Goal: Task Accomplishment & Management: Manage account settings

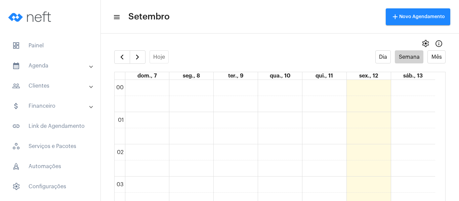
scroll to position [261, 0]
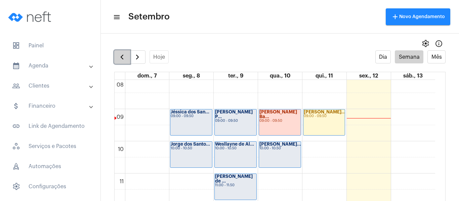
click at [123, 59] on span "button" at bounding box center [122, 57] width 8 height 8
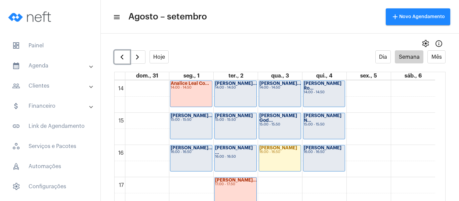
scroll to position [463, 0]
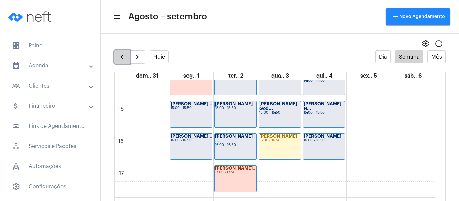
click at [120, 58] on span "button" at bounding box center [122, 57] width 8 height 8
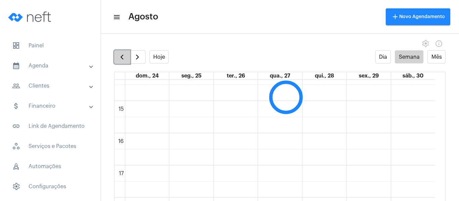
scroll to position [194, 0]
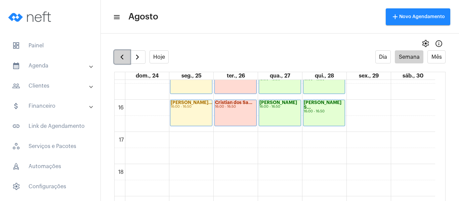
click at [122, 60] on span "button" at bounding box center [122, 57] width 8 height 8
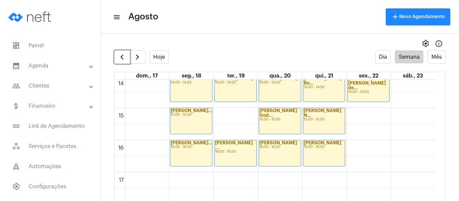
scroll to position [463, 0]
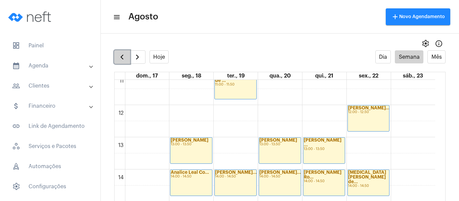
click at [128, 60] on button "button" at bounding box center [122, 56] width 16 height 13
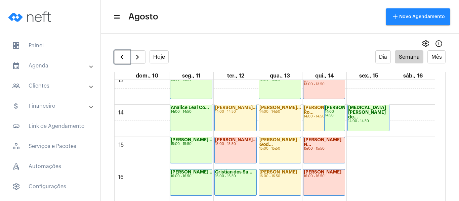
scroll to position [430, 0]
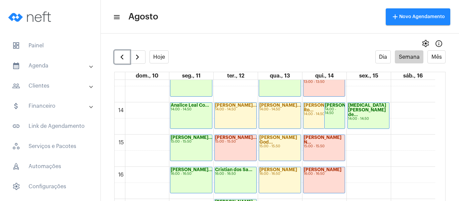
click at [183, 115] on div "Analice Leal Co... 14:00 - 14:50" at bounding box center [192, 116] width 42 height 26
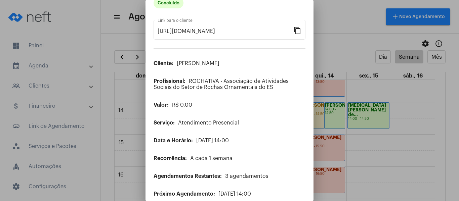
scroll to position [54, 0]
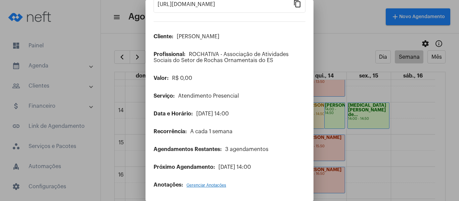
click at [193, 186] on span "Gerenciar Anotações" at bounding box center [207, 186] width 40 height 4
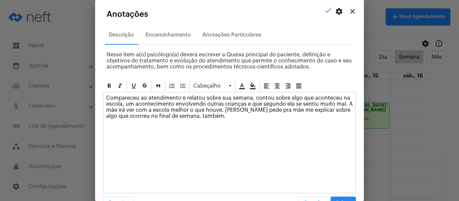
click at [349, 10] on mat-icon "close" at bounding box center [353, 11] width 8 height 8
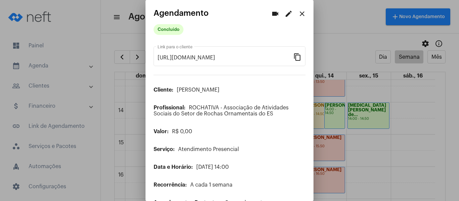
scroll to position [0, 0]
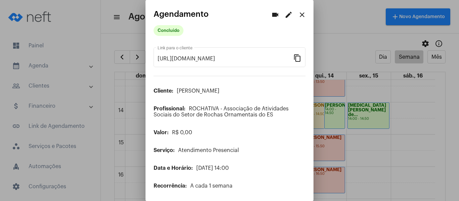
click at [299, 11] on mat-icon "close" at bounding box center [302, 15] width 8 height 8
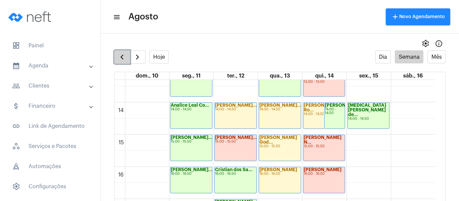
click at [125, 62] on button "button" at bounding box center [122, 56] width 16 height 13
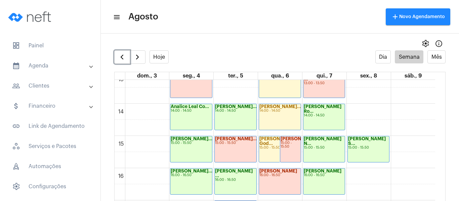
scroll to position [430, 0]
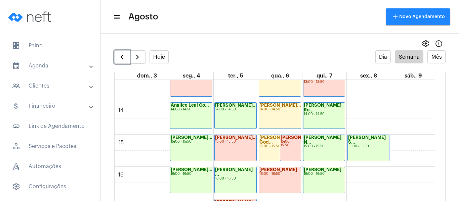
click at [196, 119] on div "Analice Leal Co... 14:00 - 14:50" at bounding box center [192, 116] width 42 height 26
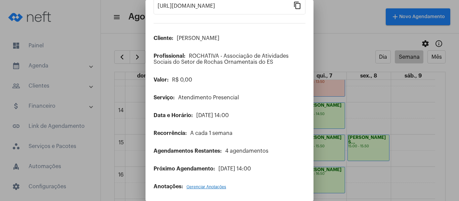
scroll to position [54, 0]
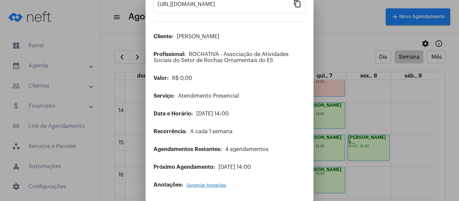
click at [224, 187] on span "Gerenciar Anotações" at bounding box center [207, 186] width 40 height 4
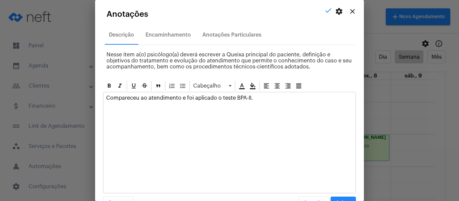
click at [350, 9] on mat-icon "close" at bounding box center [353, 11] width 8 height 8
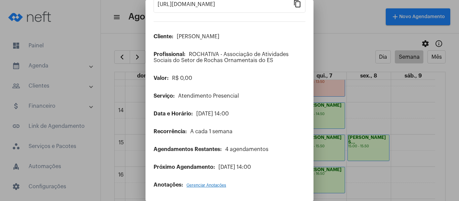
scroll to position [0, 0]
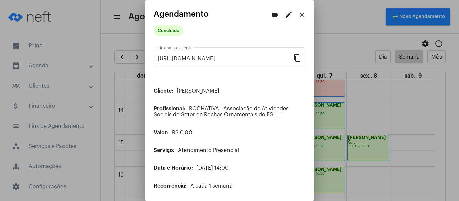
click at [298, 15] on mat-icon "close" at bounding box center [302, 15] width 8 height 8
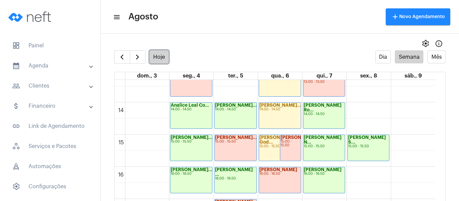
click at [165, 55] on button "Hoje" at bounding box center [160, 56] width 20 height 13
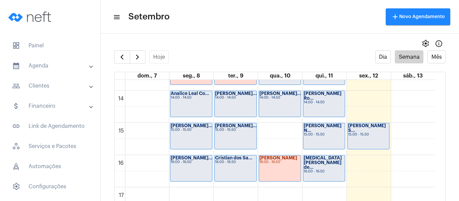
scroll to position [430, 0]
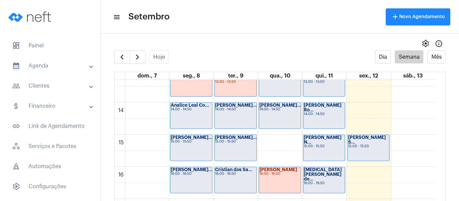
click at [187, 115] on div "Analice Leal Co... 14:00 - 14:50" at bounding box center [192, 116] width 42 height 26
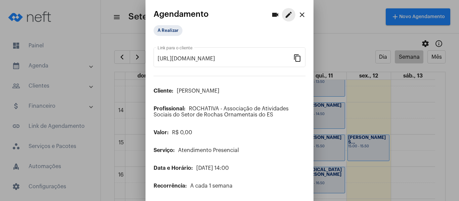
click at [285, 15] on mat-icon "edit" at bounding box center [289, 15] width 8 height 8
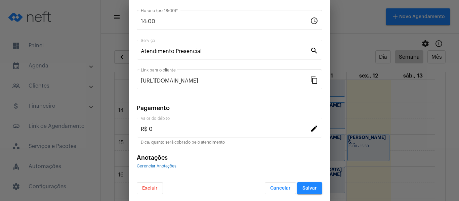
scroll to position [88, 0]
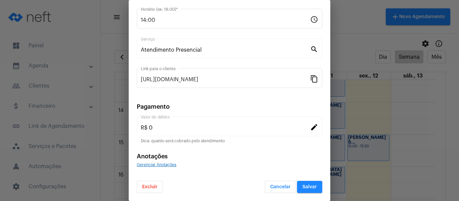
click at [162, 165] on span "Gerenciar Anotações" at bounding box center [157, 165] width 40 height 4
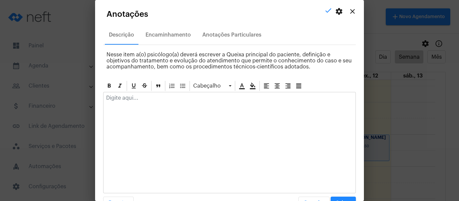
click at [157, 99] on p at bounding box center [229, 98] width 247 height 6
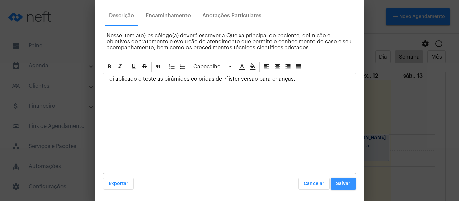
click at [336, 180] on button "Salvar" at bounding box center [343, 184] width 25 height 12
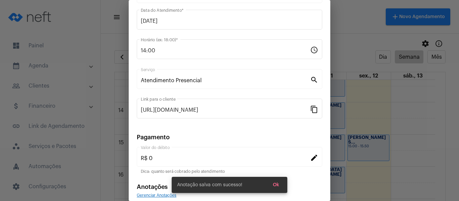
scroll to position [21, 0]
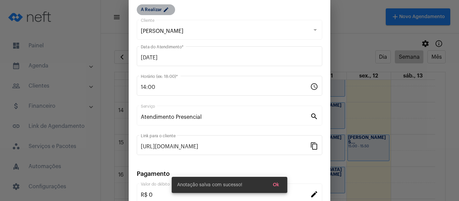
click at [159, 9] on mat-chip "A Realizar edit" at bounding box center [156, 9] width 38 height 11
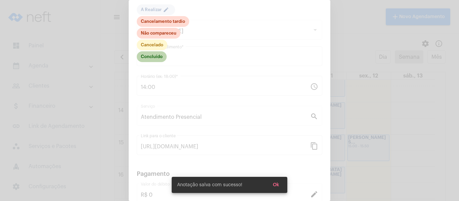
click at [154, 57] on mat-chip "Concluído" at bounding box center [152, 56] width 30 height 11
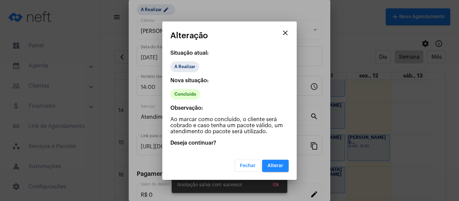
click at [271, 167] on span "Alterar" at bounding box center [276, 166] width 16 height 5
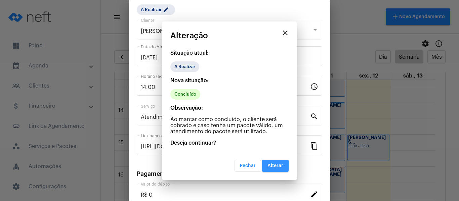
scroll to position [0, 0]
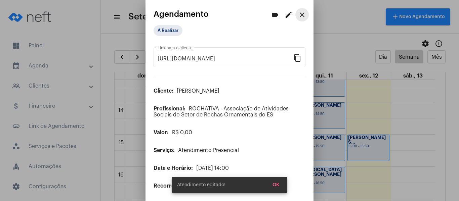
click at [298, 16] on mat-icon "close" at bounding box center [302, 15] width 8 height 8
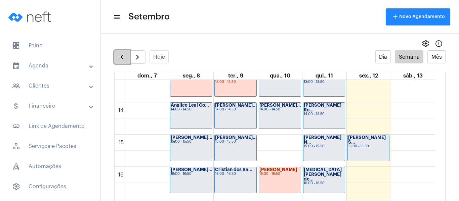
click at [125, 56] on span "button" at bounding box center [122, 57] width 8 height 8
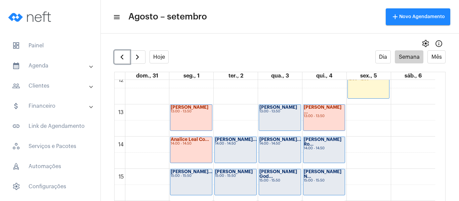
scroll to position [396, 0]
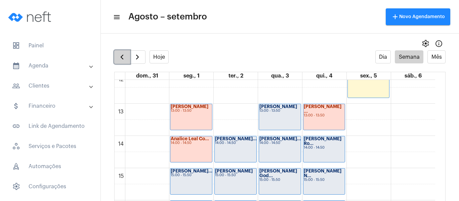
click at [116, 59] on button "button" at bounding box center [122, 56] width 16 height 13
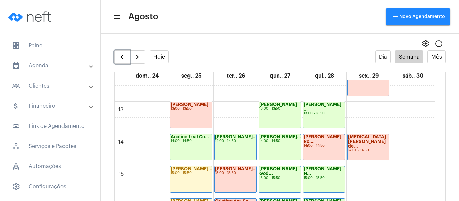
scroll to position [430, 0]
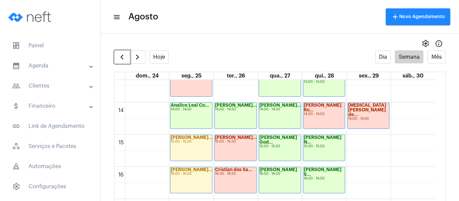
click at [180, 111] on div "14:00 - 14:50" at bounding box center [191, 110] width 41 height 4
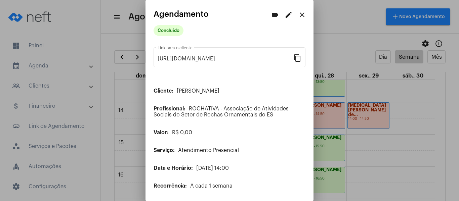
click at [285, 16] on mat-icon "edit" at bounding box center [289, 15] width 8 height 8
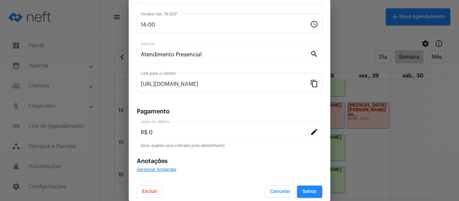
scroll to position [88, 0]
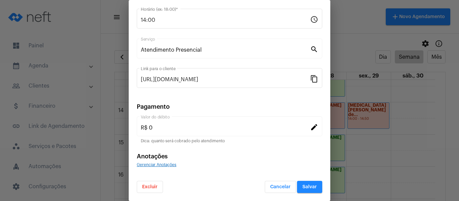
click at [148, 168] on div "Gerenciar Anotações" at bounding box center [230, 165] width 186 height 6
click at [149, 164] on span "Gerenciar Anotações" at bounding box center [157, 165] width 40 height 4
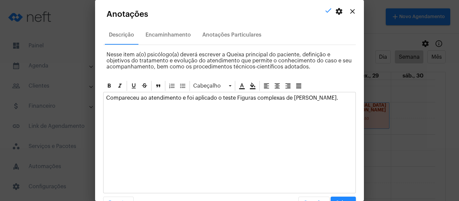
click at [350, 10] on mat-icon "close" at bounding box center [353, 11] width 8 height 8
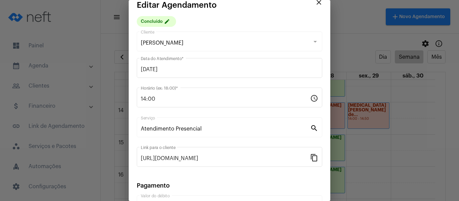
scroll to position [0, 0]
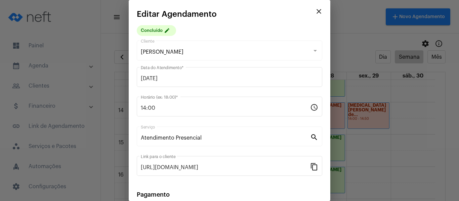
click at [318, 13] on mat-icon "close" at bounding box center [319, 11] width 8 height 8
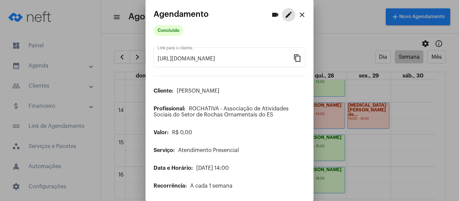
drag, startPoint x: 299, startPoint y: 5, endPoint x: 297, endPoint y: 12, distance: 7.1
click at [297, 12] on mat-dialog-container "videocam edit close Agendamento Concluído https://neft.com.br/agendamento/31be9…" at bounding box center [230, 100] width 168 height 201
click at [298, 12] on mat-icon "close" at bounding box center [302, 15] width 8 height 8
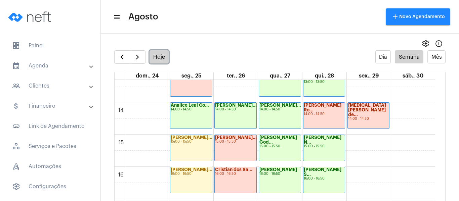
click at [159, 52] on button "Hoje" at bounding box center [160, 56] width 20 height 13
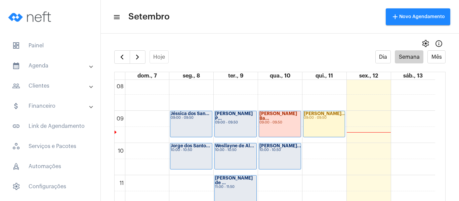
scroll to position [261, 0]
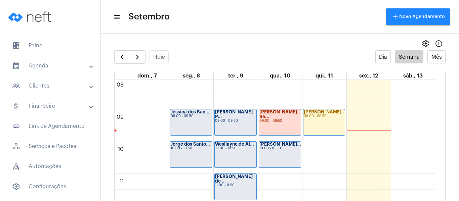
click at [199, 128] on div "Jéssica dos San... 09:00 - 09:50" at bounding box center [192, 123] width 42 height 26
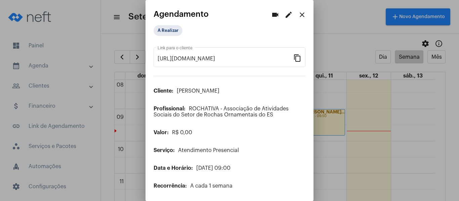
click at [298, 14] on mat-icon "close" at bounding box center [302, 15] width 8 height 8
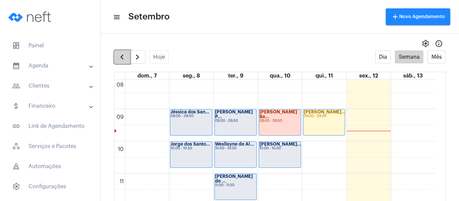
click at [122, 56] on span "button" at bounding box center [122, 57] width 8 height 8
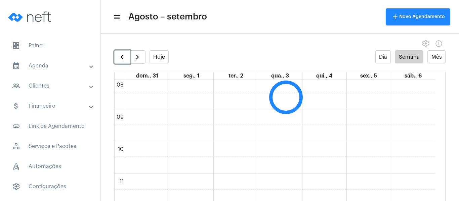
scroll to position [194, 0]
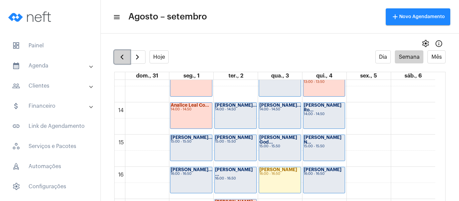
click at [118, 62] on button "button" at bounding box center [122, 56] width 16 height 13
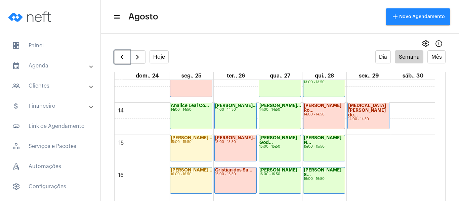
scroll to position [430, 0]
click at [132, 62] on button "button" at bounding box center [138, 56] width 16 height 13
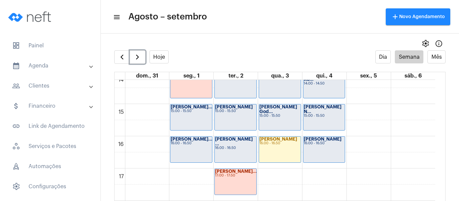
scroll to position [463, 0]
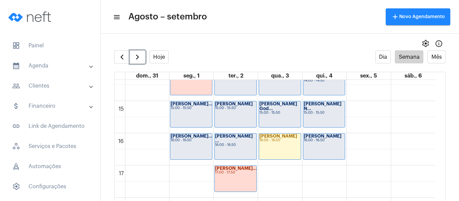
click at [178, 112] on div "Giovanna Dalfio... 15:00 - 15:50" at bounding box center [192, 115] width 42 height 26
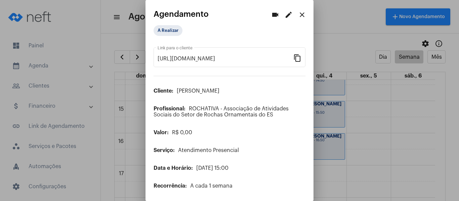
click at [287, 16] on mat-icon "edit" at bounding box center [289, 15] width 8 height 8
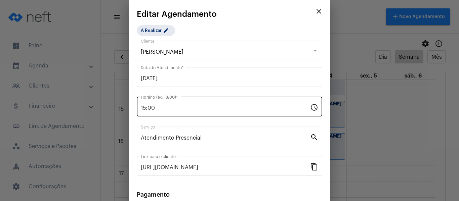
scroll to position [88, 0]
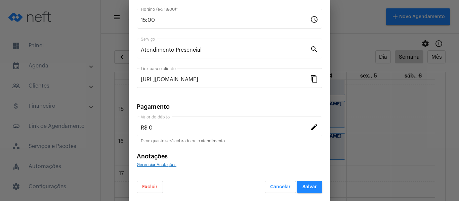
click at [170, 166] on span "Gerenciar Anotações" at bounding box center [157, 165] width 40 height 4
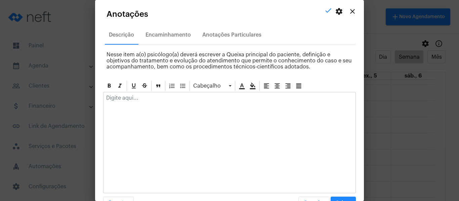
click at [165, 100] on p at bounding box center [229, 98] width 247 height 6
click at [350, 10] on mat-icon "close" at bounding box center [353, 11] width 8 height 8
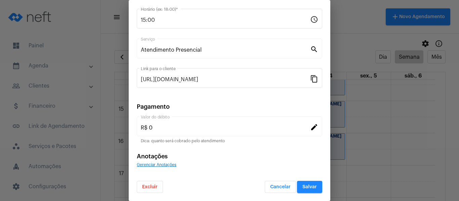
click at [164, 163] on span "Gerenciar Anotações" at bounding box center [157, 165] width 40 height 4
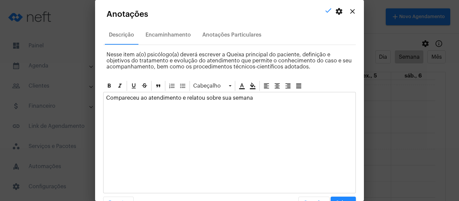
click at [246, 103] on div "Compareceu ao atendimento e relatou sobre sua semana" at bounding box center [230, 99] width 252 height 15
click at [253, 101] on p "Compareceu ao atendimento e relatou sobre sua semana" at bounding box center [229, 98] width 247 height 6
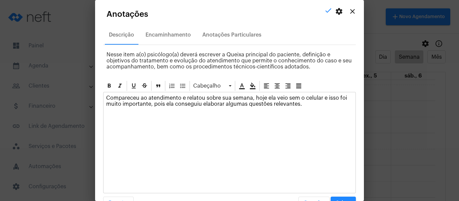
scroll to position [19, 0]
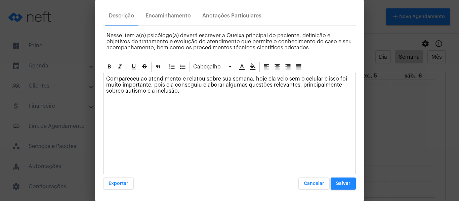
click at [348, 187] on button "Salvar" at bounding box center [343, 184] width 25 height 12
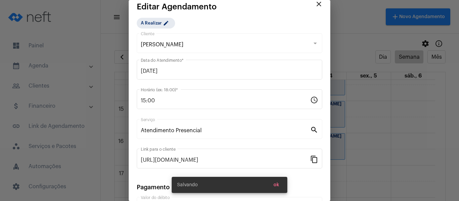
scroll to position [0, 0]
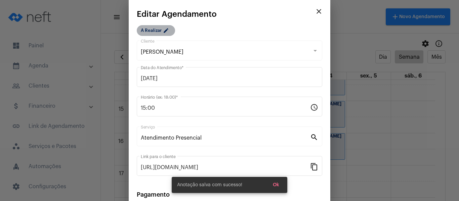
click at [155, 33] on mat-chip "A Realizar edit" at bounding box center [156, 30] width 38 height 11
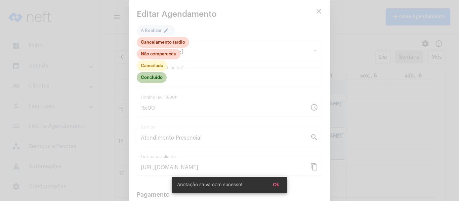
click at [161, 77] on mat-chip "Concluído" at bounding box center [152, 77] width 30 height 11
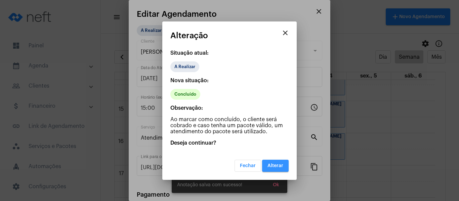
click at [275, 163] on button "Alterar" at bounding box center [275, 166] width 27 height 12
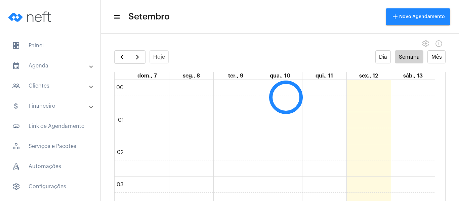
scroll to position [194, 0]
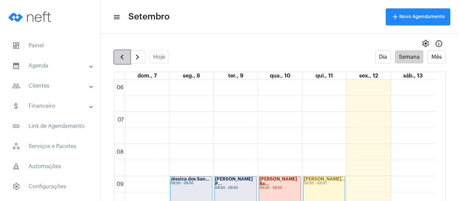
click at [123, 59] on span "button" at bounding box center [122, 57] width 8 height 8
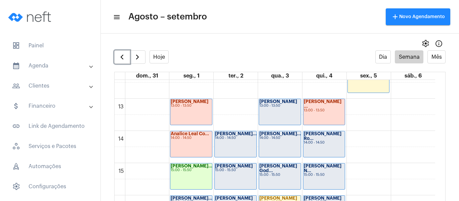
scroll to position [430, 0]
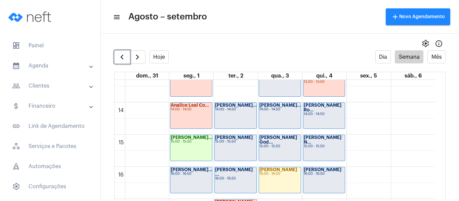
click at [191, 185] on div "Guilherme Paiva... 16:00 - 16:50" at bounding box center [192, 181] width 42 height 26
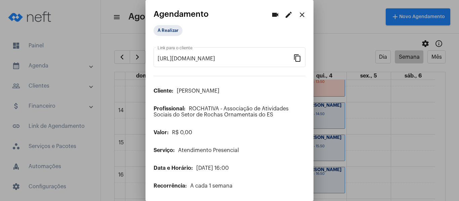
click at [287, 13] on mat-icon "edit" at bounding box center [289, 15] width 8 height 8
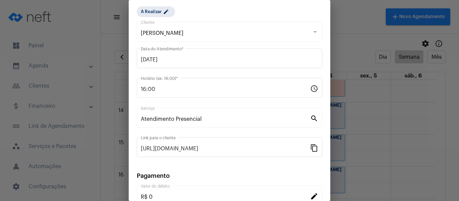
scroll to position [88, 0]
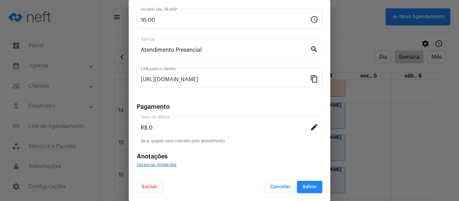
click at [165, 166] on span "Gerenciar Anotações" at bounding box center [157, 165] width 40 height 4
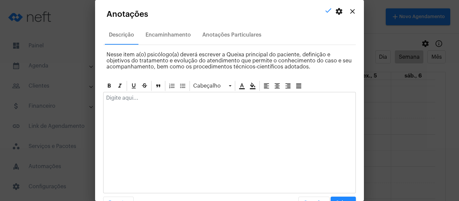
click at [162, 99] on p at bounding box center [229, 98] width 247 height 6
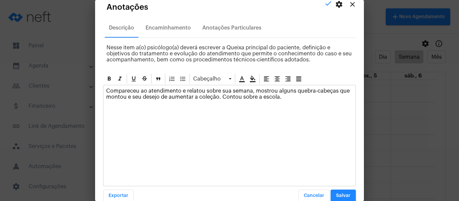
scroll to position [19, 0]
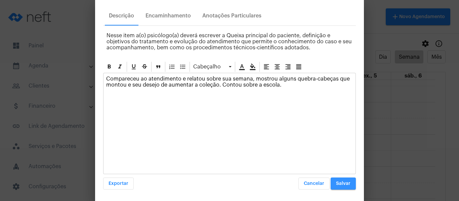
click at [341, 185] on span "Salvar" at bounding box center [343, 184] width 14 height 5
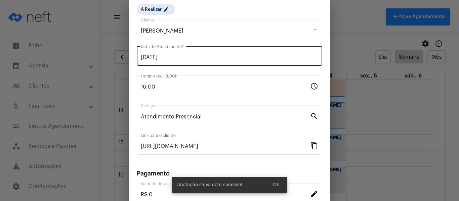
scroll to position [21, 0]
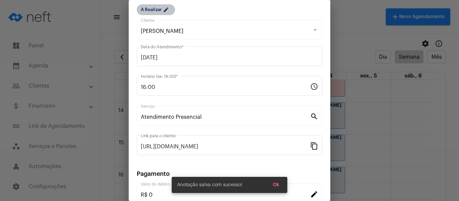
click at [158, 13] on mat-chip "A Realizar edit" at bounding box center [156, 9] width 38 height 11
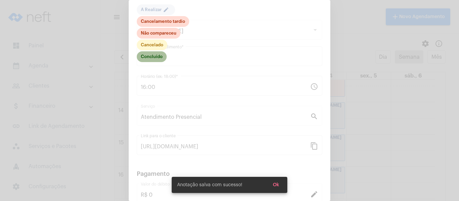
click at [159, 60] on mat-chip "Concluído" at bounding box center [152, 56] width 30 height 11
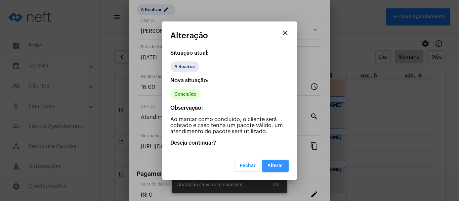
click at [273, 169] on button "Alterar" at bounding box center [275, 166] width 27 height 12
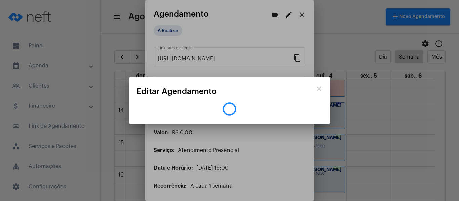
scroll to position [0, 0]
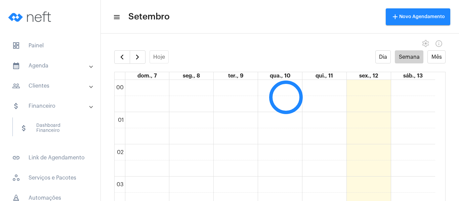
scroll to position [194, 0]
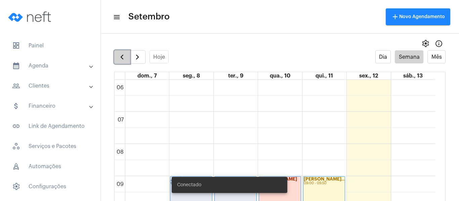
click at [125, 62] on button "button" at bounding box center [122, 56] width 16 height 13
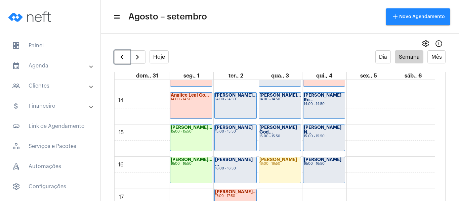
scroll to position [430, 0]
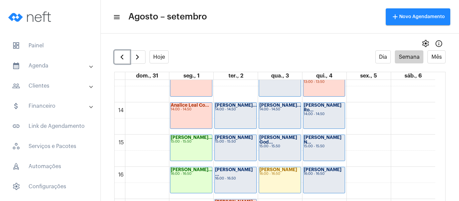
click at [228, 119] on div "Gabrielly Victó... 14:00 - 14:50" at bounding box center [236, 116] width 42 height 26
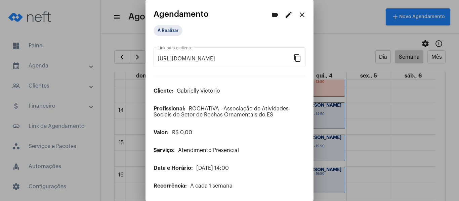
click at [285, 16] on mat-icon "edit" at bounding box center [289, 15] width 8 height 8
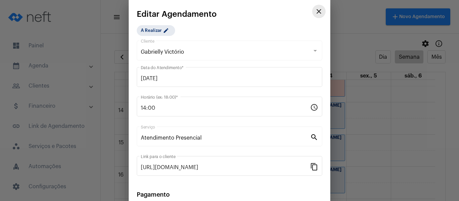
click at [315, 15] on mat-icon "close" at bounding box center [319, 11] width 8 height 8
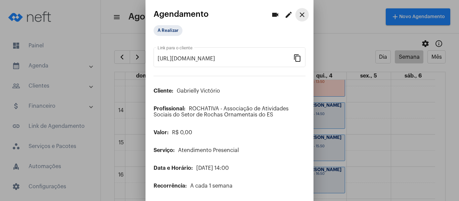
click at [298, 14] on mat-icon "close" at bounding box center [302, 15] width 8 height 8
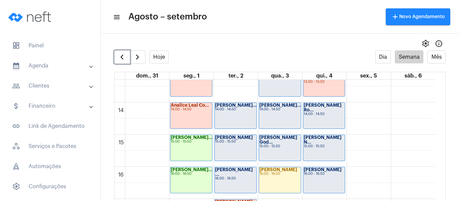
click at [231, 113] on div "Gabrielly Victó... 14:00 - 14:50" at bounding box center [236, 116] width 42 height 26
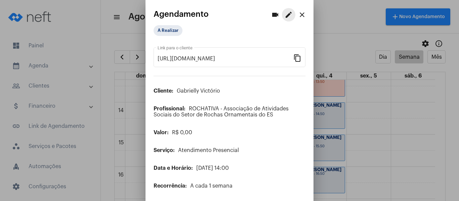
click at [285, 16] on mat-icon "edit" at bounding box center [289, 15] width 8 height 8
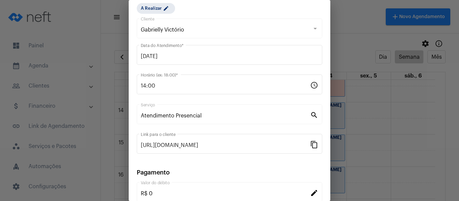
scroll to position [67, 0]
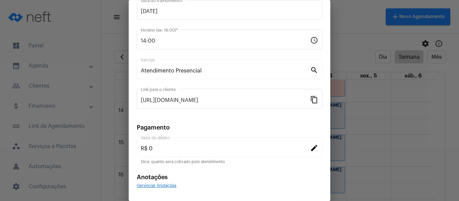
click at [159, 189] on form "Gabrielly Victório Cliente 02/09/2025 Data do Atendimento * 14:00 Horário (ex: …" at bounding box center [230, 93] width 186 height 242
click at [162, 186] on span "Gerenciar Anotações" at bounding box center [157, 186] width 40 height 4
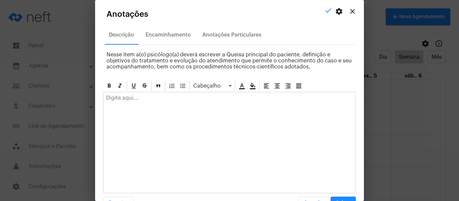
click at [149, 99] on p at bounding box center [229, 98] width 247 height 6
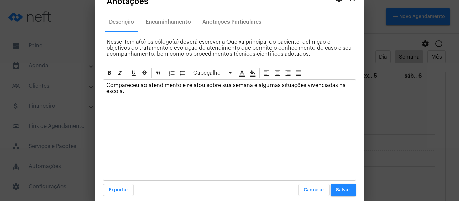
scroll to position [19, 0]
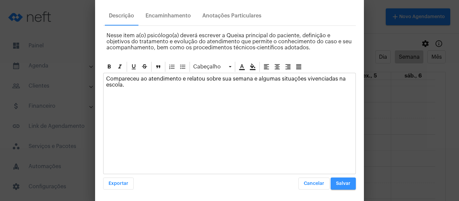
click at [347, 182] on button "Salvar" at bounding box center [343, 184] width 25 height 12
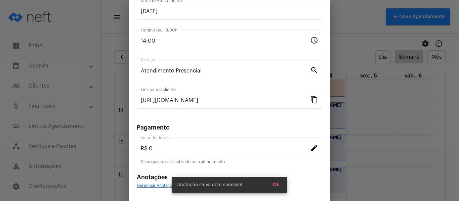
scroll to position [0, 0]
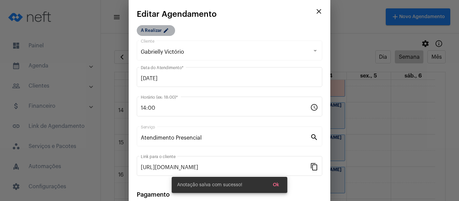
click at [162, 33] on mat-chip "A Realizar edit" at bounding box center [156, 30] width 38 height 11
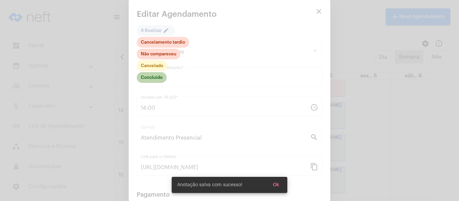
click at [158, 79] on mat-chip "Concluído" at bounding box center [152, 77] width 30 height 11
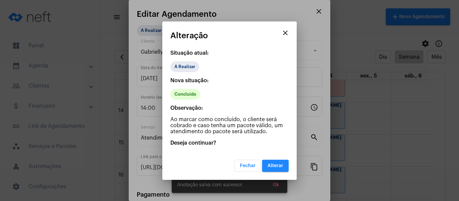
click at [272, 164] on span "Alterar" at bounding box center [276, 166] width 16 height 5
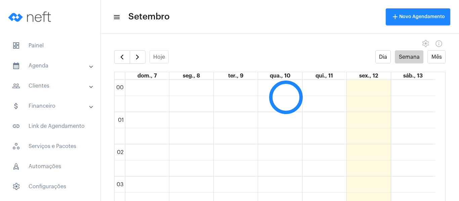
scroll to position [194, 0]
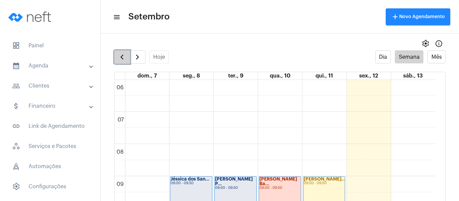
click at [125, 61] on span "button" at bounding box center [122, 57] width 8 height 8
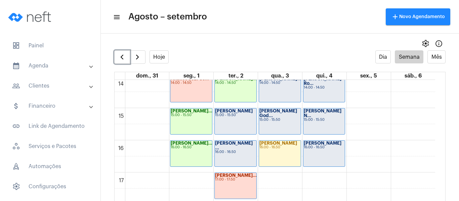
scroll to position [463, 0]
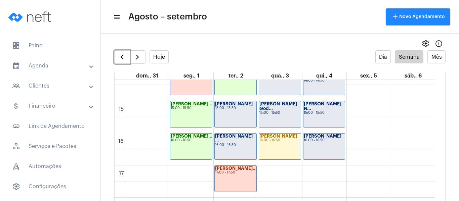
click at [237, 116] on div "Pedro Augusto d... 15:00 - 15:50" at bounding box center [236, 115] width 42 height 26
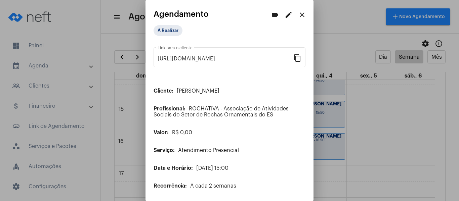
click at [285, 16] on mat-icon "edit" at bounding box center [289, 15] width 8 height 8
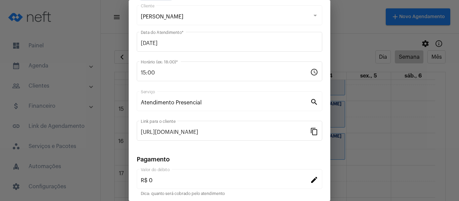
scroll to position [88, 0]
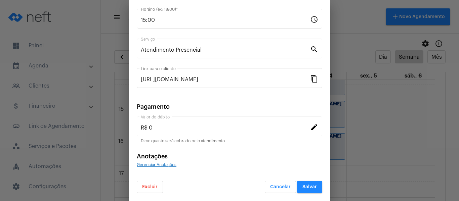
click at [151, 165] on span "Gerenciar Anotações" at bounding box center [157, 165] width 40 height 4
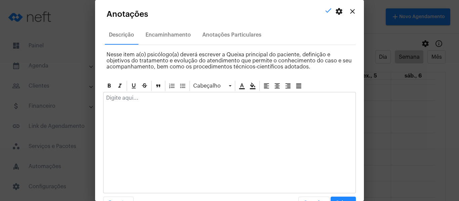
click at [149, 94] on div at bounding box center [230, 99] width 252 height 15
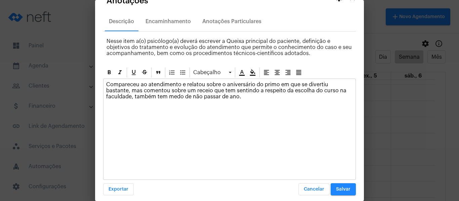
scroll to position [19, 0]
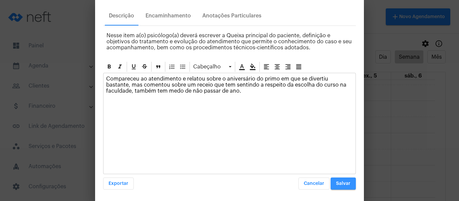
click at [338, 186] on span "Salvar" at bounding box center [343, 184] width 14 height 5
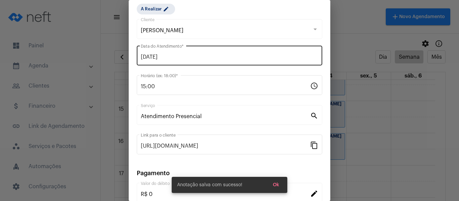
scroll to position [21, 0]
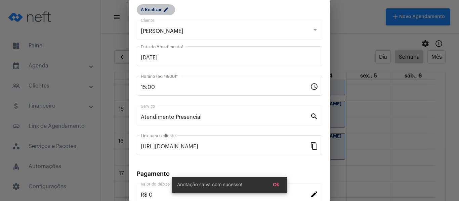
click at [160, 14] on mat-chip "A Realizar edit" at bounding box center [156, 9] width 38 height 11
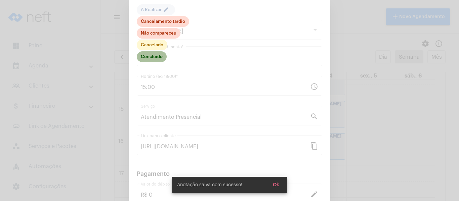
click at [161, 59] on mat-chip "Concluído" at bounding box center [152, 56] width 30 height 11
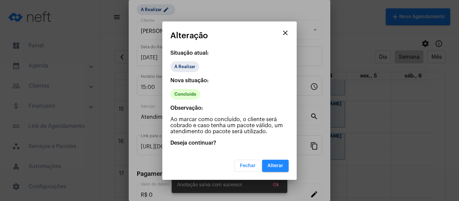
click at [279, 161] on button "Alterar" at bounding box center [275, 166] width 27 height 12
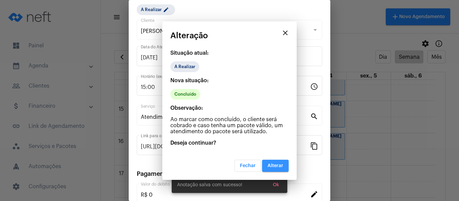
scroll to position [0, 0]
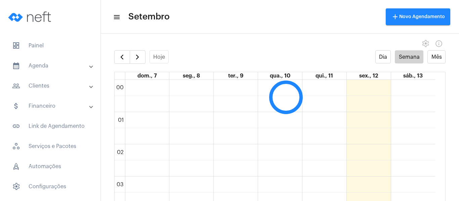
scroll to position [194, 0]
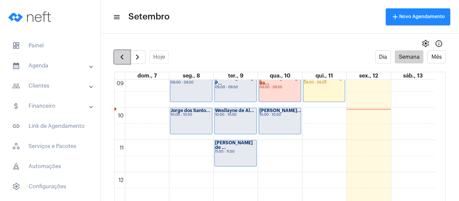
click at [124, 57] on span "button" at bounding box center [122, 57] width 8 height 8
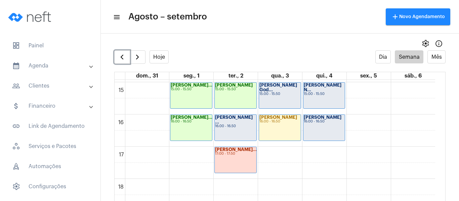
scroll to position [497, 0]
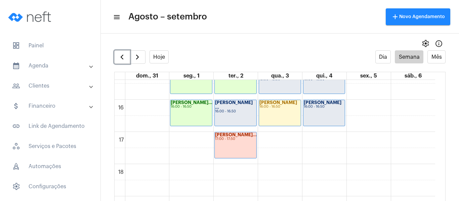
click at [220, 125] on div "[PERSON_NAME] ... 16:00 - 16:50" at bounding box center [236, 113] width 42 height 26
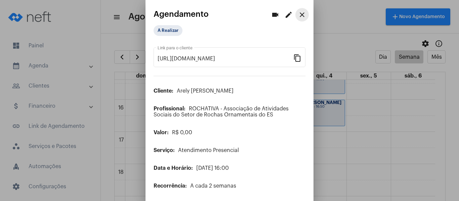
click at [296, 14] on button "close" at bounding box center [302, 14] width 13 height 13
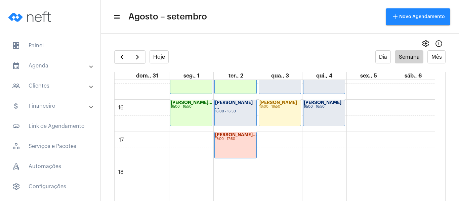
drag, startPoint x: 291, startPoint y: 14, endPoint x: 270, endPoint y: 55, distance: 46.3
click at [286, 21] on mat-toolbar-row "menu Agosto – setembro add Novo Agendamento" at bounding box center [280, 17] width 359 height 22
click at [244, 104] on strong "[PERSON_NAME] ..." at bounding box center [234, 105] width 38 height 9
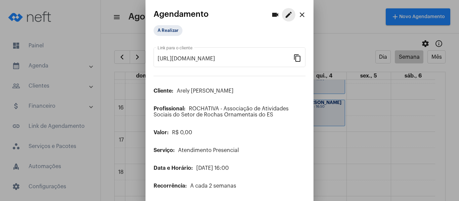
click at [285, 15] on mat-icon "edit" at bounding box center [289, 15] width 8 height 8
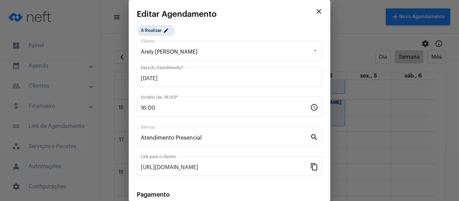
scroll to position [88, 0]
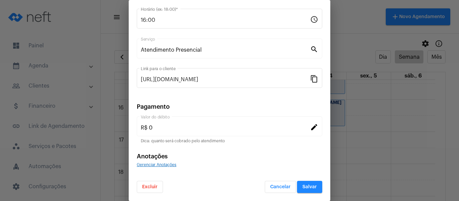
click at [160, 164] on span "Gerenciar Anotações" at bounding box center [157, 165] width 40 height 4
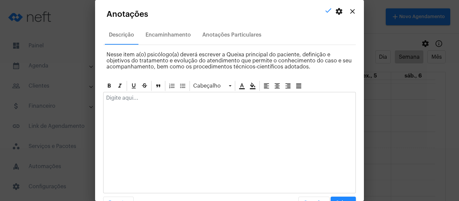
click at [164, 102] on div at bounding box center [230, 99] width 252 height 15
click at [302, 102] on div "Compareceu ao atendimento e relatou sobre sua semana e algumas situações com am…" at bounding box center [230, 99] width 252 height 15
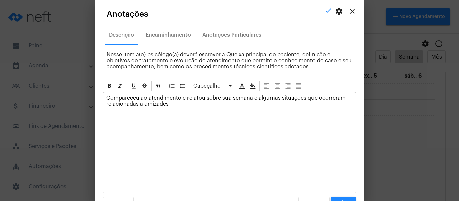
click at [216, 102] on p "Compareceu ao atendimento e relatou sobre sua semana e algumas situações que oc…" at bounding box center [229, 101] width 247 height 12
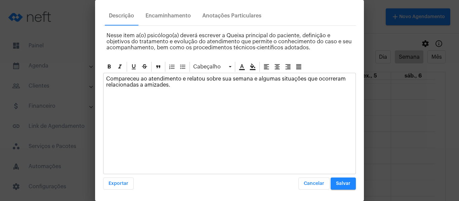
click at [331, 183] on button "Salvar" at bounding box center [343, 184] width 25 height 12
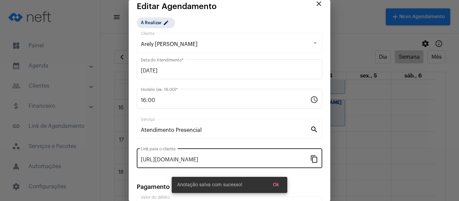
scroll to position [0, 0]
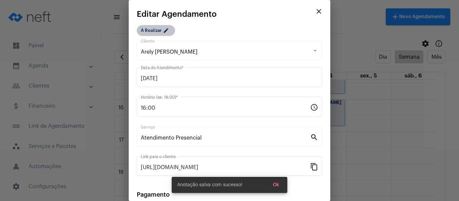
click at [168, 29] on mat-icon "edit" at bounding box center [167, 32] width 8 height 8
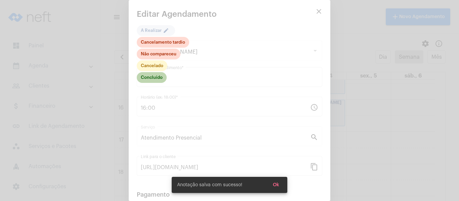
click at [160, 79] on mat-chip "Concluído" at bounding box center [152, 77] width 30 height 11
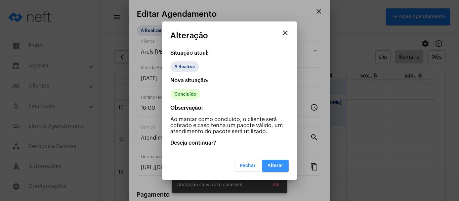
click at [277, 164] on span "Alterar" at bounding box center [276, 166] width 16 height 5
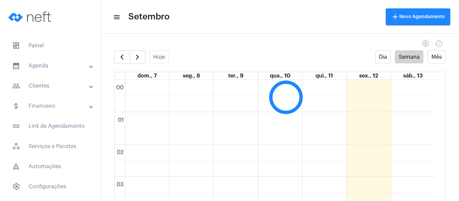
scroll to position [194, 0]
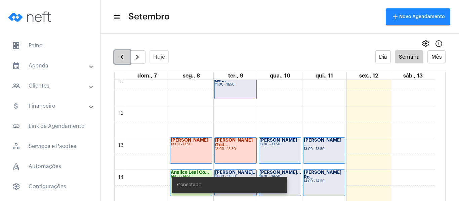
click at [125, 51] on button "button" at bounding box center [122, 56] width 16 height 13
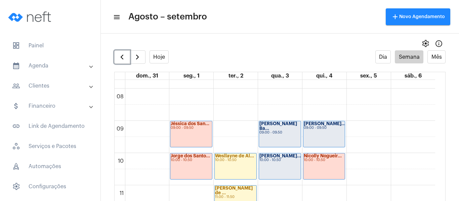
scroll to position [261, 0]
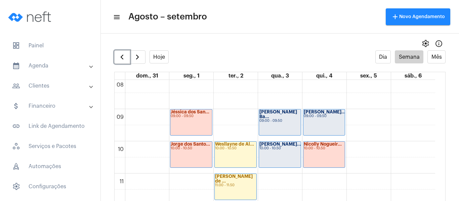
click at [291, 125] on div "[PERSON_NAME] Ba... 09:00 - 09:50" at bounding box center [280, 123] width 42 height 26
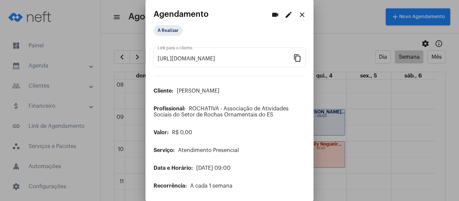
click at [298, 16] on mat-icon "close" at bounding box center [302, 15] width 8 height 8
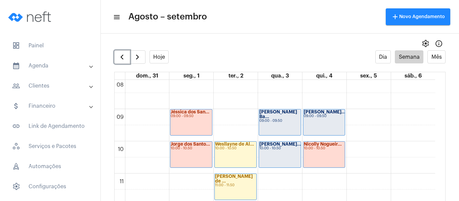
click at [274, 133] on div "[PERSON_NAME] Ba... 09:00 - 09:50" at bounding box center [280, 123] width 42 height 26
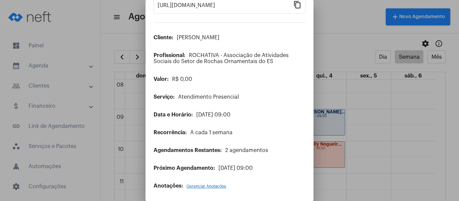
scroll to position [54, 0]
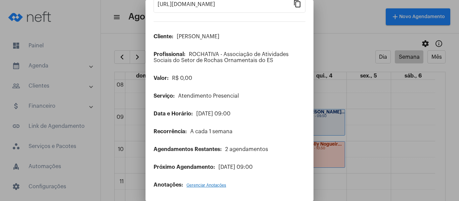
click at [207, 184] on span "Gerenciar Anotações" at bounding box center [207, 186] width 40 height 4
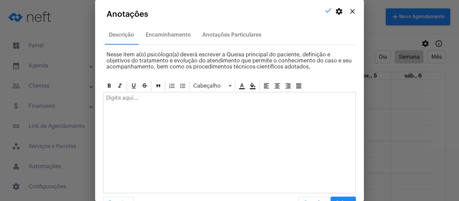
click at [199, 105] on div at bounding box center [230, 99] width 252 height 15
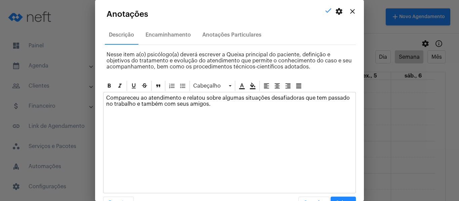
scroll to position [19, 0]
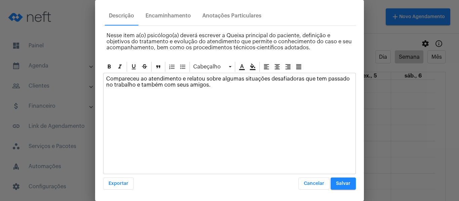
click at [336, 185] on span "Salvar" at bounding box center [343, 184] width 14 height 5
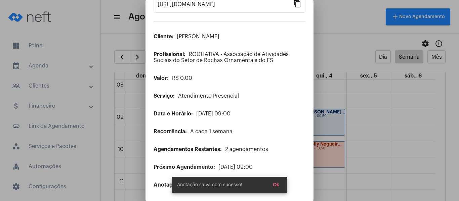
scroll to position [0, 0]
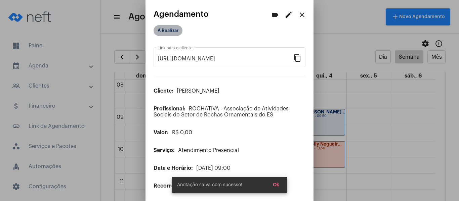
click at [176, 31] on mat-chip "A Realizar" at bounding box center [168, 30] width 29 height 11
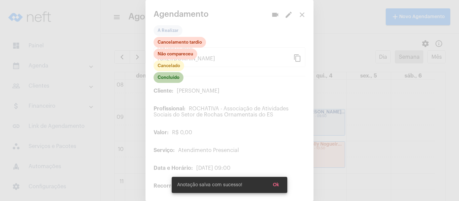
click at [175, 76] on mat-chip "Concluído" at bounding box center [169, 77] width 30 height 11
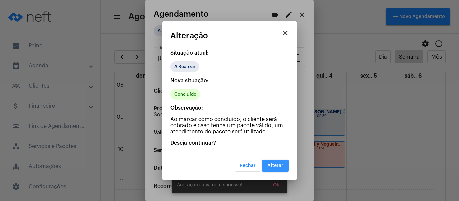
click at [276, 165] on span "Alterar" at bounding box center [276, 166] width 16 height 5
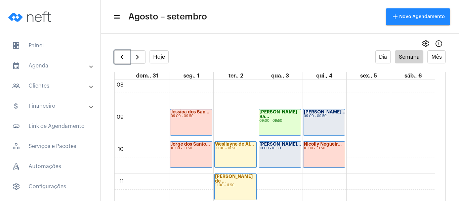
click at [274, 159] on div "[PERSON_NAME]... 10:00 - 10:50" at bounding box center [280, 155] width 42 height 26
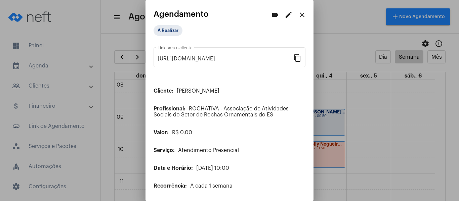
click at [285, 15] on mat-icon "edit" at bounding box center [289, 15] width 8 height 8
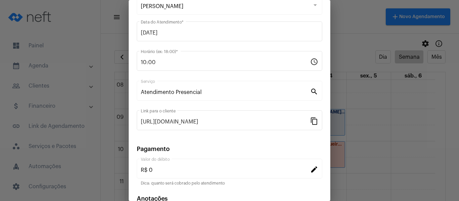
scroll to position [88, 0]
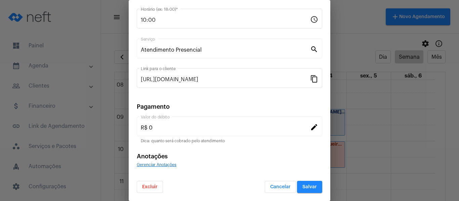
click at [164, 162] on div "Gerenciar Anotações" at bounding box center [230, 165] width 186 height 6
click at [165, 165] on span "Gerenciar Anotações" at bounding box center [157, 165] width 40 height 4
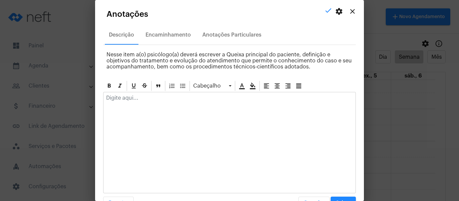
click at [170, 100] on p at bounding box center [229, 98] width 247 height 6
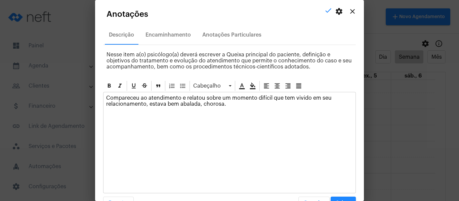
click at [201, 107] on p "Compareceu ao atendimento e relatou sobre um momento difícil que tem vivido em …" at bounding box center [229, 101] width 247 height 12
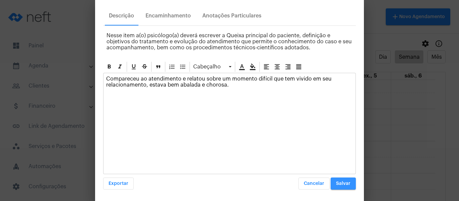
click at [339, 188] on button "Salvar" at bounding box center [343, 184] width 25 height 12
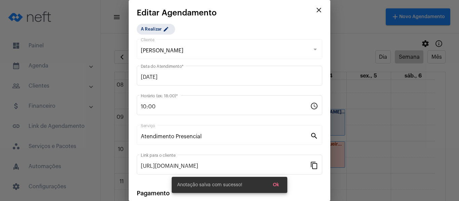
scroll to position [0, 0]
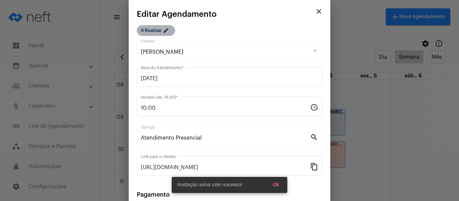
click at [167, 33] on mat-icon "edit" at bounding box center [167, 32] width 8 height 8
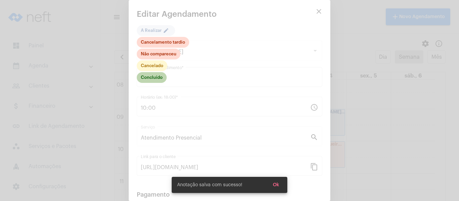
click at [159, 79] on mat-chip "Concluído" at bounding box center [152, 77] width 30 height 11
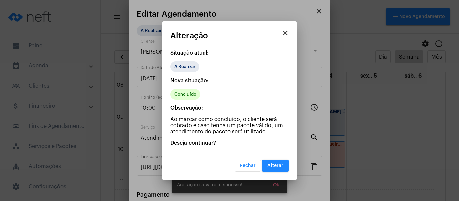
click at [272, 163] on button "Alterar" at bounding box center [275, 166] width 27 height 12
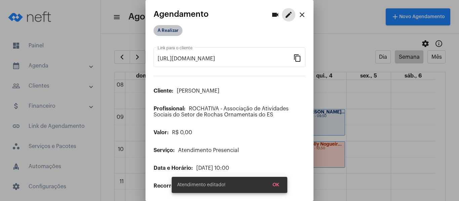
click at [174, 31] on mat-chip "A Realizar" at bounding box center [168, 30] width 29 height 11
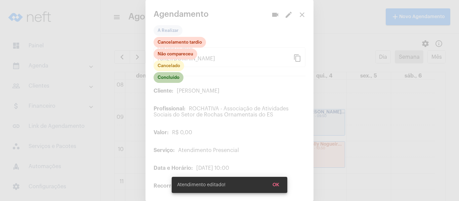
click at [173, 79] on mat-chip "Concluído" at bounding box center [169, 77] width 30 height 11
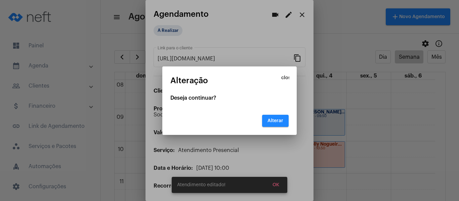
click at [271, 120] on span "Alterar" at bounding box center [276, 121] width 16 height 5
click at [284, 76] on mat-icon "close" at bounding box center [286, 78] width 8 height 8
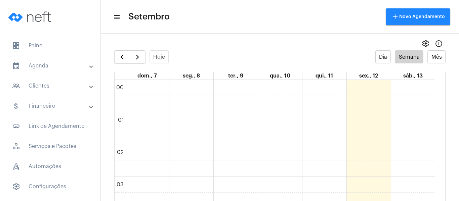
scroll to position [194, 0]
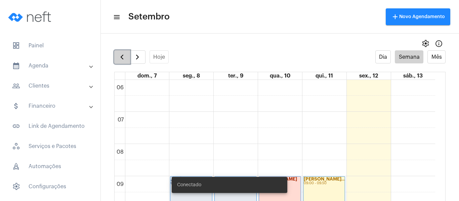
click at [124, 58] on span "button" at bounding box center [122, 57] width 8 height 8
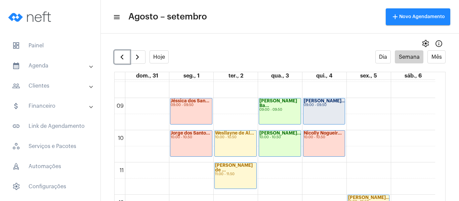
scroll to position [261, 0]
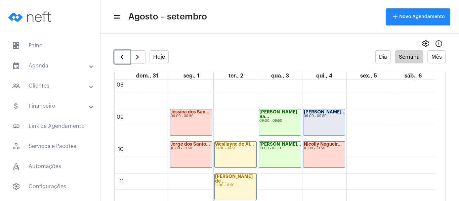
click at [327, 122] on div "[PERSON_NAME]... 09:00 - 09:50" at bounding box center [325, 123] width 42 height 26
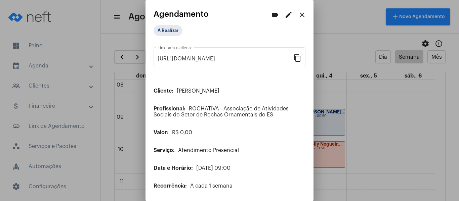
scroll to position [19, 0]
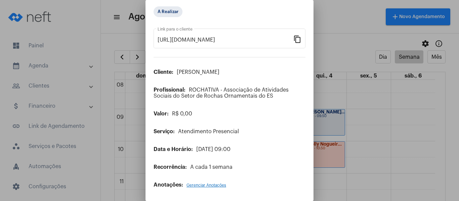
click at [205, 186] on span "Gerenciar Anotações" at bounding box center [207, 186] width 40 height 4
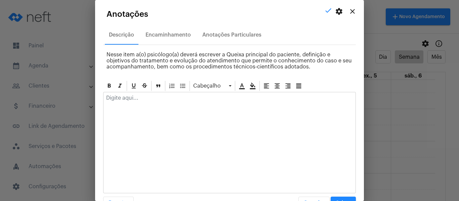
click at [147, 100] on p at bounding box center [229, 98] width 247 height 6
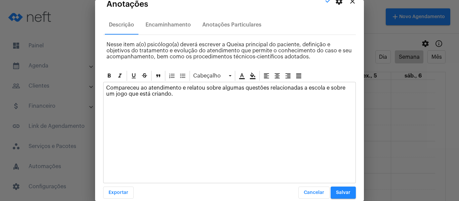
scroll to position [19, 0]
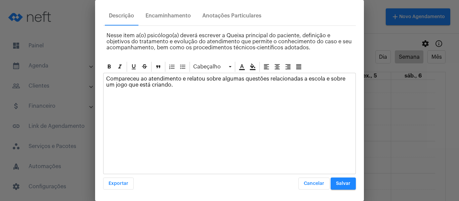
click at [337, 187] on button "Salvar" at bounding box center [343, 184] width 25 height 12
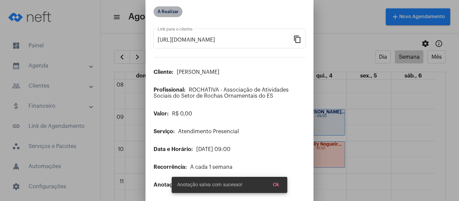
click at [163, 10] on mat-chip "A Realizar" at bounding box center [168, 11] width 29 height 11
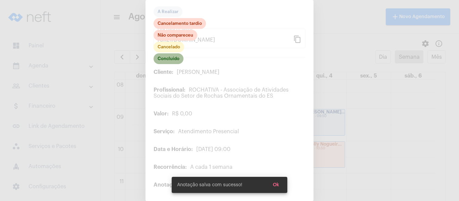
click at [167, 59] on mat-chip "Concluído" at bounding box center [169, 58] width 30 height 11
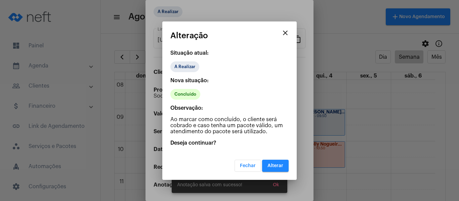
click at [269, 165] on span "Alterar" at bounding box center [276, 166] width 16 height 5
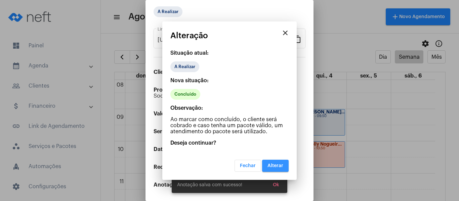
scroll to position [0, 0]
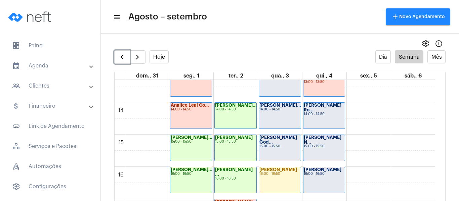
scroll to position [396, 0]
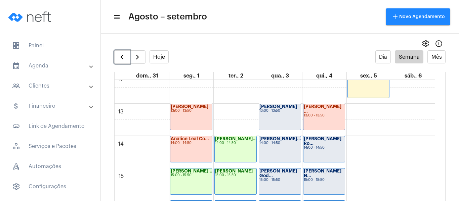
click at [281, 113] on div "13:00 - 13:50" at bounding box center [280, 111] width 41 height 4
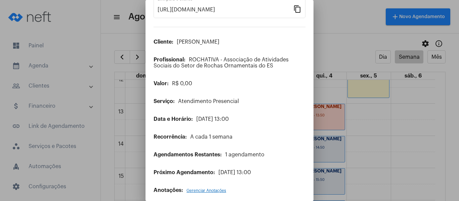
scroll to position [54, 0]
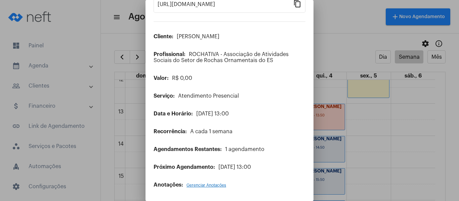
click at [222, 187] on span "Gerenciar Anotações" at bounding box center [207, 186] width 40 height 4
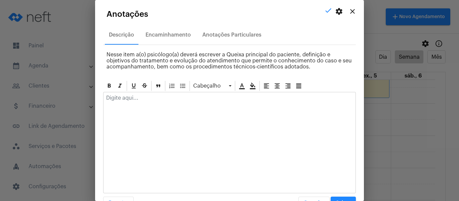
click at [192, 103] on div at bounding box center [230, 99] width 252 height 15
click at [349, 16] on button "close" at bounding box center [352, 11] width 13 height 13
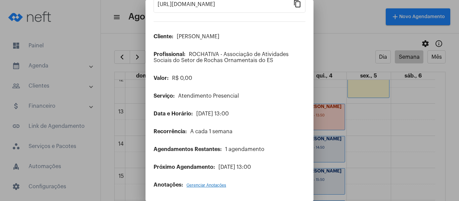
click at [193, 187] on span "Gerenciar Anotações" at bounding box center [207, 186] width 40 height 4
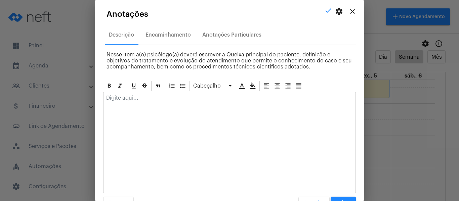
click at [141, 104] on div at bounding box center [230, 99] width 252 height 15
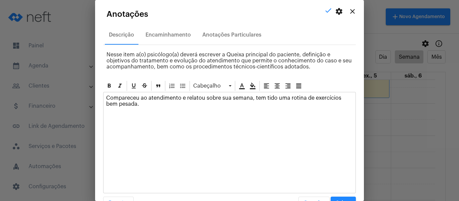
scroll to position [19, 0]
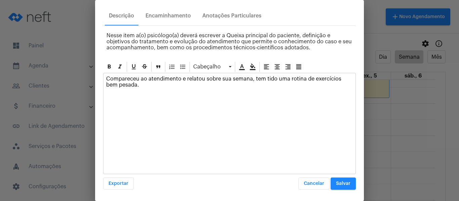
click at [342, 181] on button "Salvar" at bounding box center [343, 184] width 25 height 12
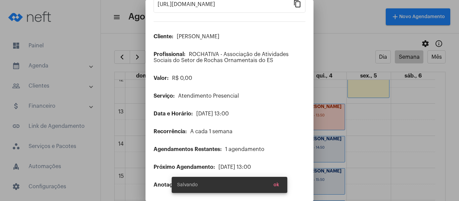
scroll to position [0, 0]
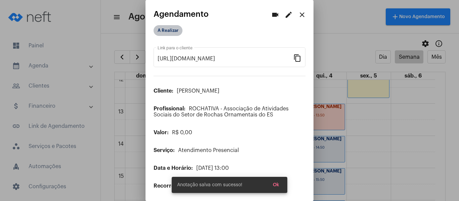
click at [172, 27] on mat-chip "A Realizar" at bounding box center [168, 30] width 29 height 11
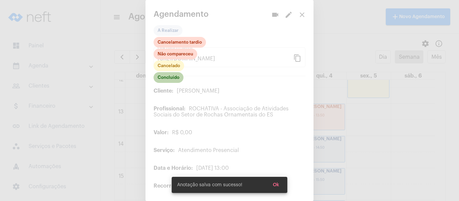
click at [175, 77] on mat-chip "Concluído" at bounding box center [169, 77] width 30 height 11
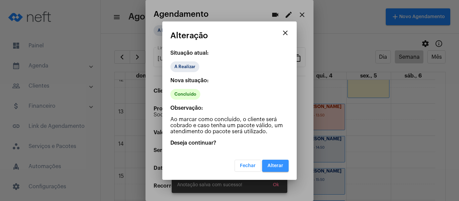
click at [286, 169] on button "Alterar" at bounding box center [275, 166] width 27 height 12
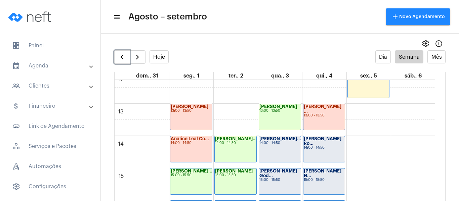
click at [281, 120] on div "Kawan Richard R... 13:00 - 13:50" at bounding box center [280, 117] width 42 height 26
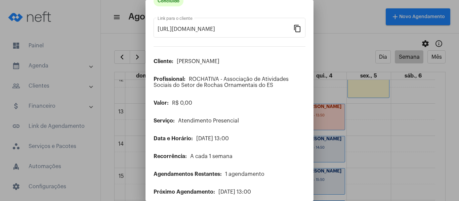
scroll to position [54, 0]
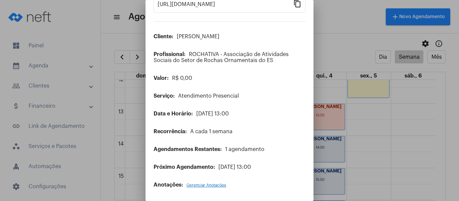
click at [199, 187] on span "Gerenciar Anotações" at bounding box center [207, 186] width 40 height 4
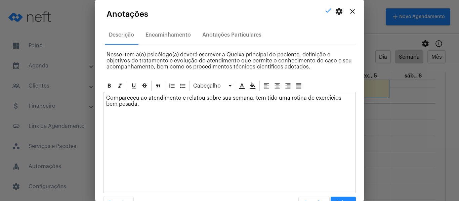
click at [210, 109] on div "Compareceu ao atendimento e relatou sobre sua semana, tem tido uma rotina de ex…" at bounding box center [230, 102] width 252 height 21
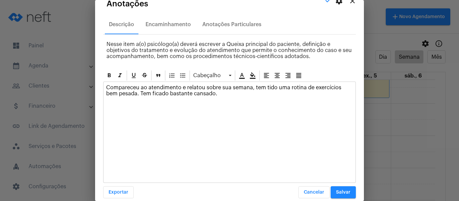
scroll to position [19, 0]
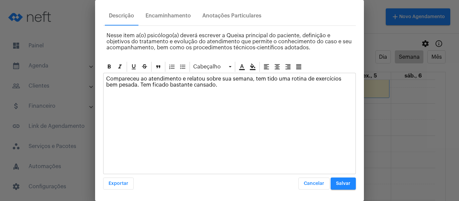
click at [344, 186] on button "Salvar" at bounding box center [343, 184] width 25 height 12
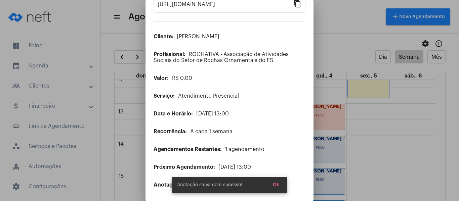
scroll to position [0, 0]
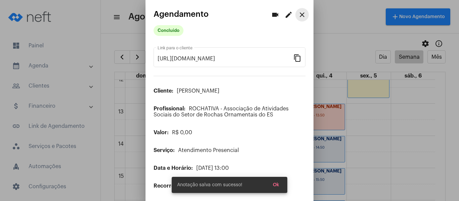
click at [299, 16] on mat-icon "close" at bounding box center [302, 15] width 8 height 8
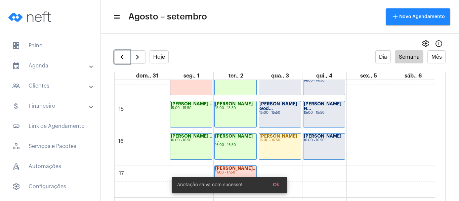
scroll to position [430, 0]
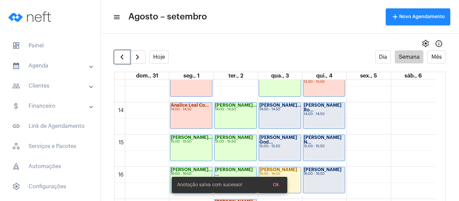
click at [281, 110] on div "14:00 - 14:50" at bounding box center [280, 110] width 41 height 4
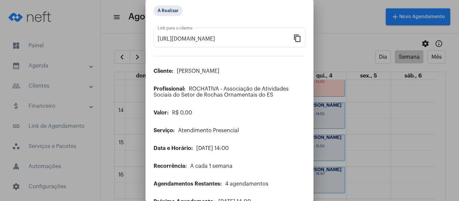
scroll to position [54, 0]
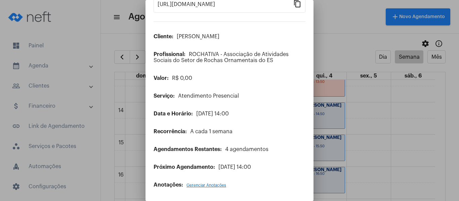
click at [202, 187] on span "Gerenciar Anotações" at bounding box center [207, 186] width 40 height 4
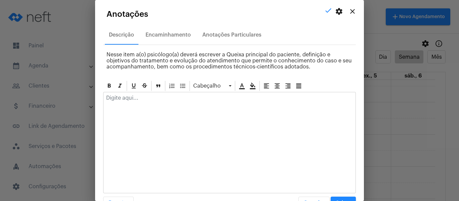
click at [167, 105] on div at bounding box center [230, 99] width 252 height 15
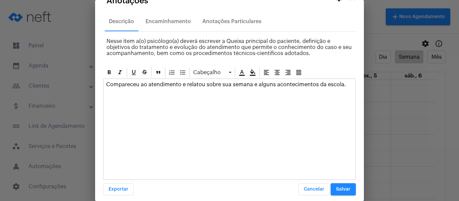
scroll to position [19, 0]
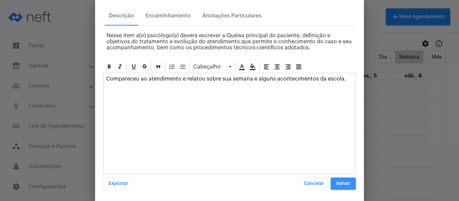
click at [343, 182] on span "Salvar" at bounding box center [343, 184] width 14 height 5
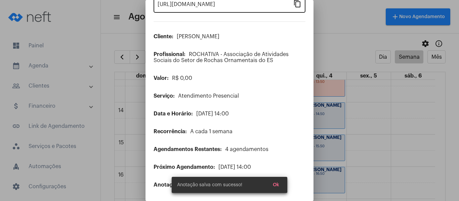
scroll to position [0, 0]
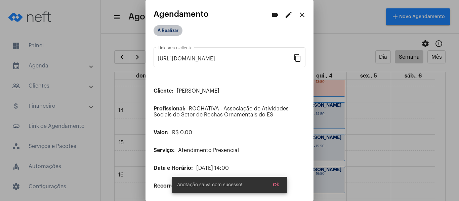
click at [175, 30] on mat-chip "A Realizar" at bounding box center [168, 30] width 29 height 11
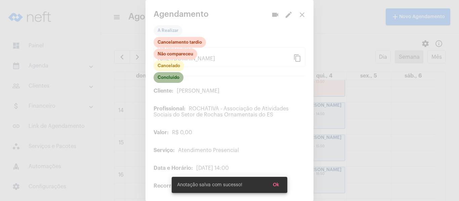
click at [173, 77] on mat-chip "Concluído" at bounding box center [169, 77] width 30 height 11
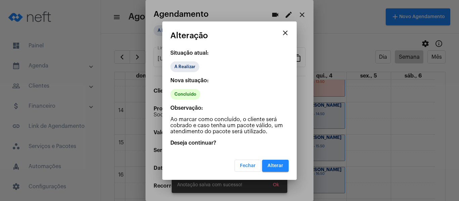
click at [273, 163] on button "Alterar" at bounding box center [275, 166] width 27 height 12
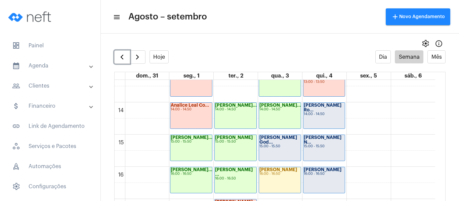
click at [273, 146] on div "15:00 - 15:50" at bounding box center [280, 147] width 41 height 4
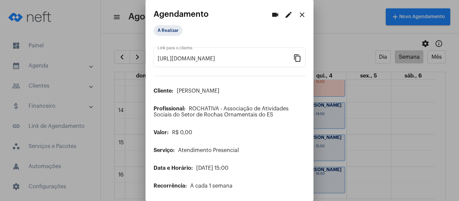
click at [298, 14] on mat-icon "close" at bounding box center [302, 15] width 8 height 8
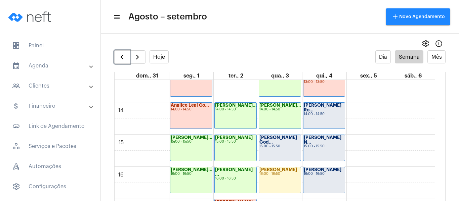
click at [282, 144] on div "[PERSON_NAME] God..." at bounding box center [280, 140] width 41 height 9
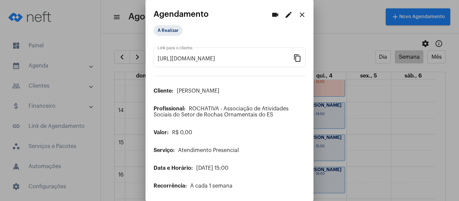
scroll to position [19, 0]
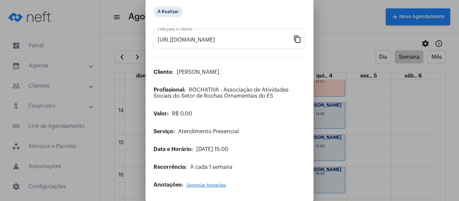
click at [223, 185] on span "Gerenciar Anotações" at bounding box center [207, 186] width 40 height 4
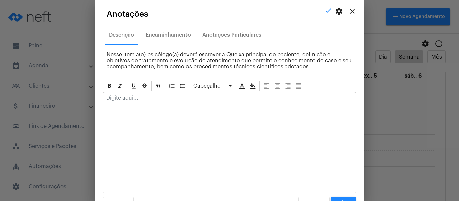
click at [183, 100] on p at bounding box center [229, 98] width 247 height 6
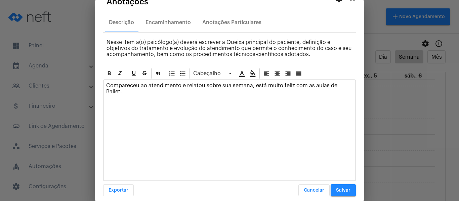
scroll to position [19, 0]
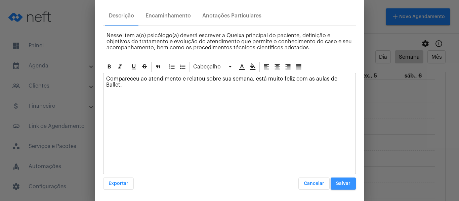
click at [345, 183] on span "Salvar" at bounding box center [343, 184] width 14 height 5
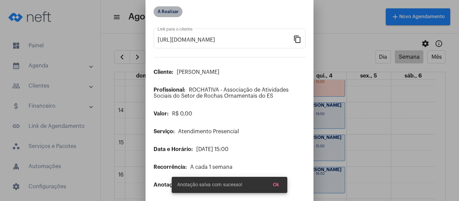
click at [168, 10] on mat-chip "A Realizar" at bounding box center [168, 11] width 29 height 11
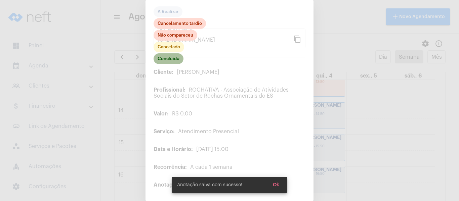
click at [172, 55] on mat-chip "Concluído" at bounding box center [169, 58] width 30 height 11
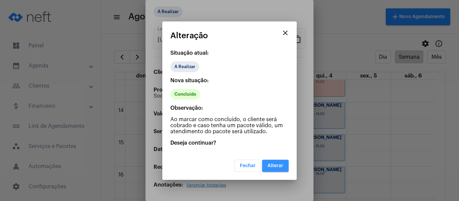
click at [270, 163] on button "Alterar" at bounding box center [275, 166] width 27 height 12
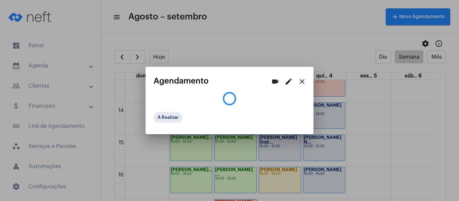
scroll to position [0, 0]
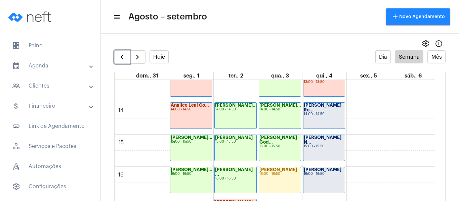
click at [320, 119] on div "Lívia Suhett Ro... 14:00 - 14:50" at bounding box center [325, 116] width 42 height 26
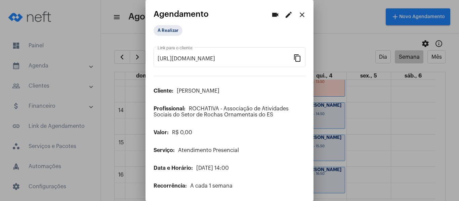
click at [285, 16] on mat-icon "edit" at bounding box center [289, 15] width 8 height 8
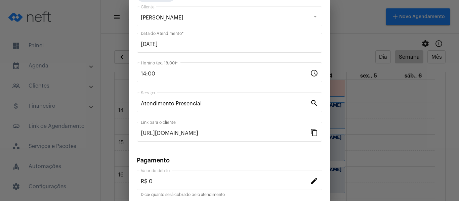
scroll to position [88, 0]
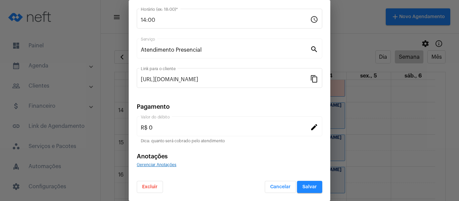
click at [169, 162] on div "Gerenciar Anotações" at bounding box center [230, 165] width 186 height 6
click at [167, 167] on span "Gerenciar Anotações" at bounding box center [157, 165] width 40 height 4
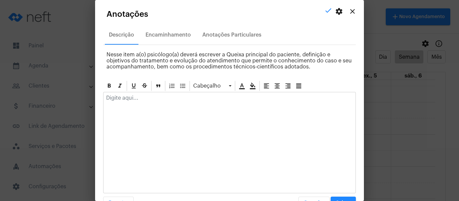
click at [162, 97] on p at bounding box center [229, 98] width 247 height 6
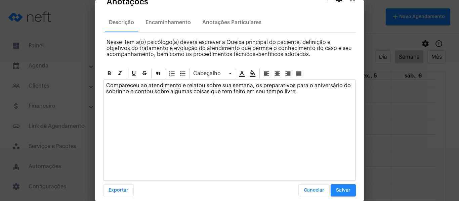
scroll to position [19, 0]
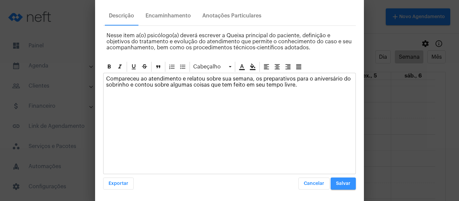
click at [340, 181] on button "Salvar" at bounding box center [343, 184] width 25 height 12
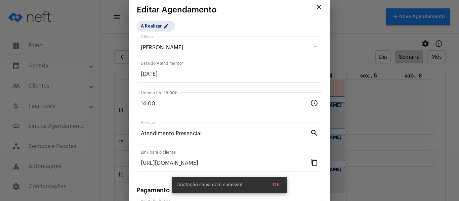
scroll to position [0, 0]
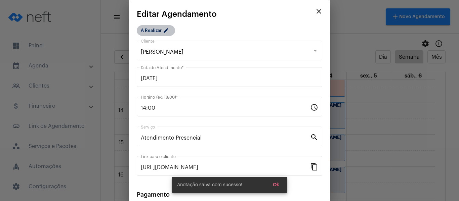
click at [156, 32] on mat-chip "A Realizar edit" at bounding box center [156, 30] width 38 height 11
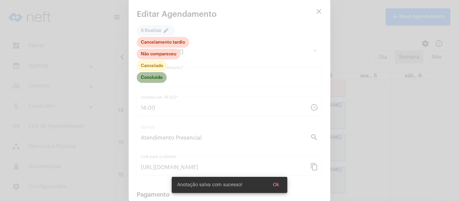
click at [160, 76] on mat-chip "Concluído" at bounding box center [152, 77] width 30 height 11
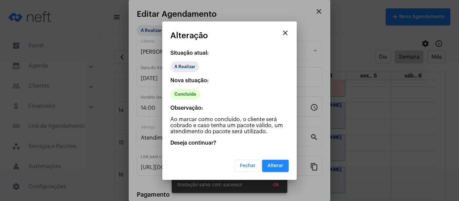
click at [274, 166] on span "Alterar" at bounding box center [276, 166] width 16 height 5
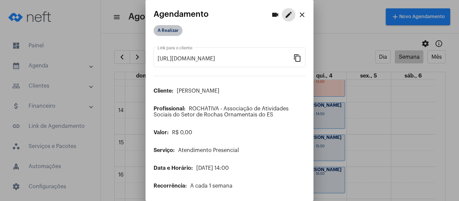
click at [174, 31] on mat-chip "A Realizar" at bounding box center [168, 30] width 29 height 11
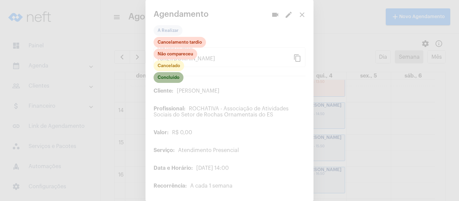
click at [170, 80] on mat-chip "Concluído" at bounding box center [169, 77] width 30 height 11
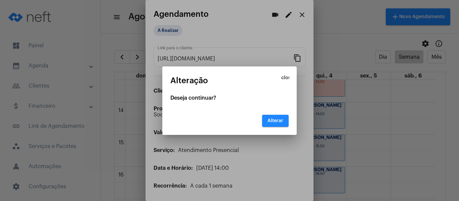
drag, startPoint x: 280, startPoint y: 131, endPoint x: 276, endPoint y: 123, distance: 9.3
click at [280, 131] on mat-dialog-container "close Alteração Deseja continuar? Alterar" at bounding box center [229, 101] width 135 height 69
click at [276, 123] on span "Alterar" at bounding box center [276, 121] width 16 height 5
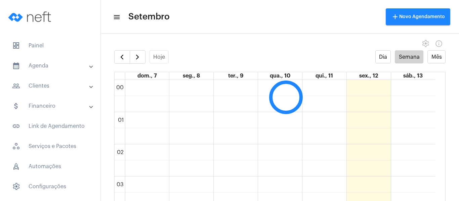
scroll to position [194, 0]
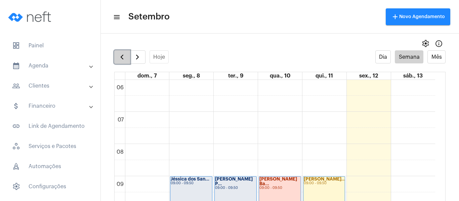
drag, startPoint x: 0, startPoint y: 0, endPoint x: 122, endPoint y: 59, distance: 135.1
click at [122, 59] on span "button" at bounding box center [122, 57] width 8 height 8
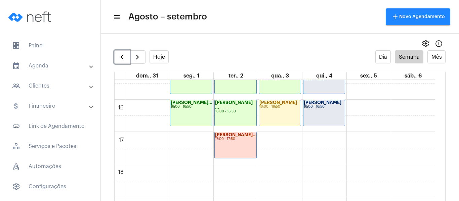
scroll to position [463, 0]
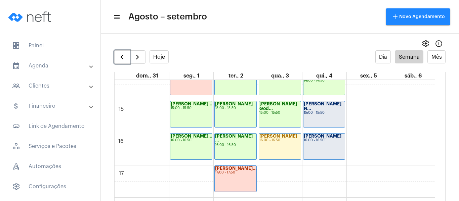
click at [321, 111] on div "15:00 - 15:50" at bounding box center [324, 113] width 41 height 4
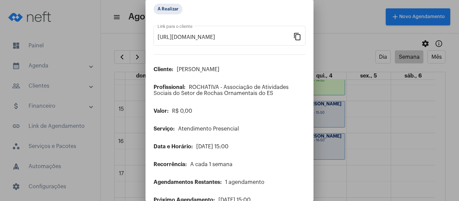
scroll to position [54, 0]
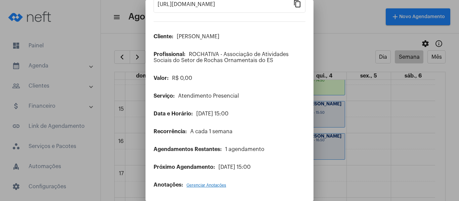
click at [196, 186] on span "Gerenciar Anotações" at bounding box center [207, 186] width 40 height 4
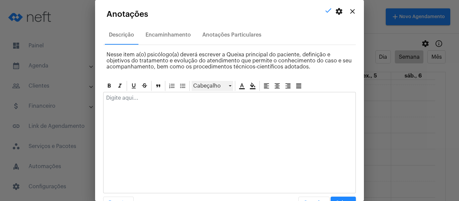
click at [202, 91] on div "Cabeçalho" at bounding box center [213, 86] width 42 height 10
click at [153, 116] on div at bounding box center [229, 143] width 253 height 102
click at [154, 107] on div at bounding box center [229, 143] width 253 height 102
click at [119, 99] on p at bounding box center [229, 98] width 247 height 6
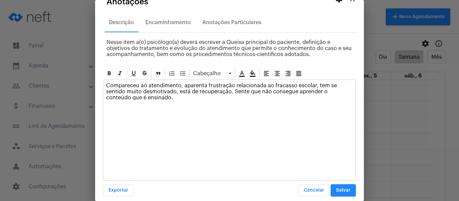
scroll to position [19, 0]
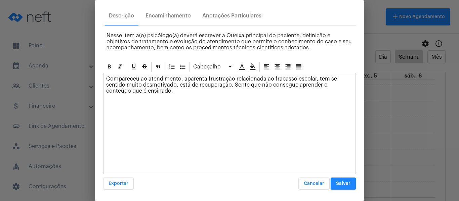
click at [342, 184] on span "Salvar" at bounding box center [343, 184] width 14 height 5
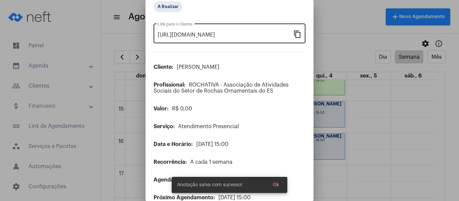
scroll to position [0, 0]
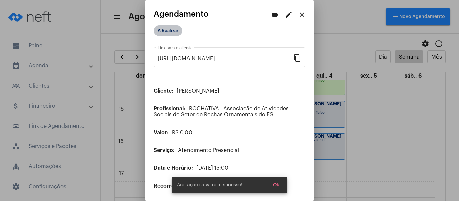
click at [170, 30] on mat-chip "A Realizar" at bounding box center [168, 30] width 29 height 11
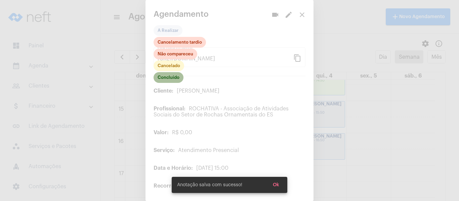
click at [175, 75] on mat-chip "Concluído" at bounding box center [169, 77] width 30 height 11
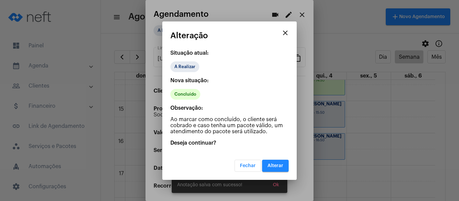
click at [280, 173] on mat-dialog-container "close Alteração Situação atual: A Realizar Nova situação: Concluído Observação:…" at bounding box center [229, 101] width 135 height 159
click at [274, 166] on span "Alterar" at bounding box center [276, 166] width 16 height 5
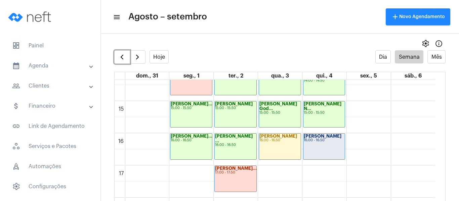
click at [308, 146] on div "[PERSON_NAME] 16:00 - 16:50" at bounding box center [325, 147] width 42 height 26
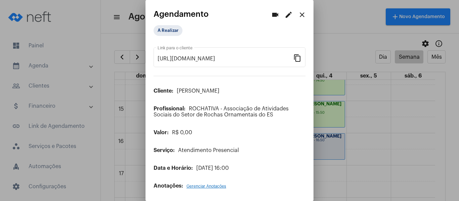
scroll to position [1, 0]
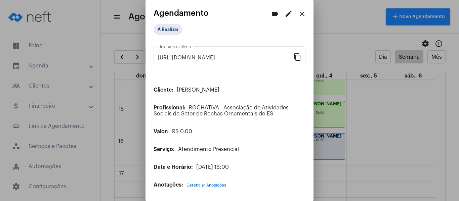
click at [208, 185] on span "Gerenciar Anotações" at bounding box center [207, 186] width 40 height 4
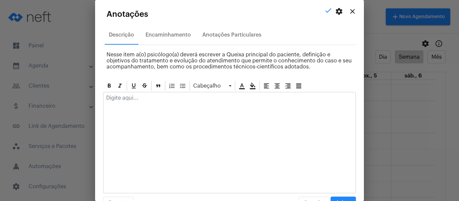
click at [160, 100] on p at bounding box center [229, 98] width 247 height 6
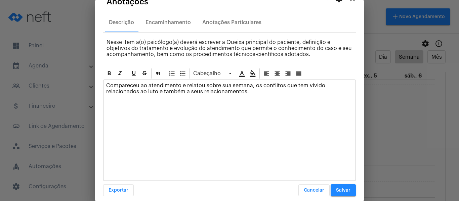
scroll to position [19, 0]
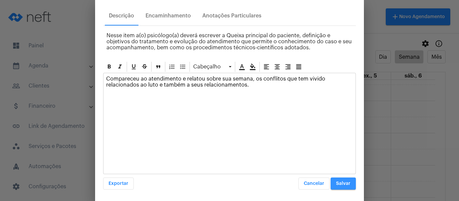
click at [338, 186] on button "Salvar" at bounding box center [343, 184] width 25 height 12
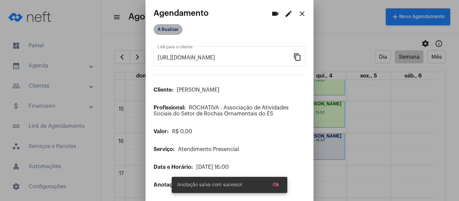
click at [174, 29] on mat-chip "A Realizar" at bounding box center [168, 29] width 29 height 11
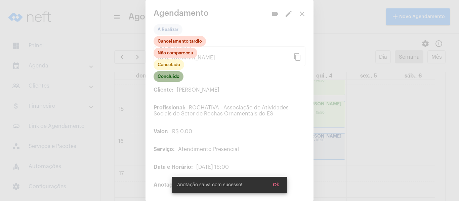
click at [171, 77] on mat-chip "Concluído" at bounding box center [169, 76] width 30 height 11
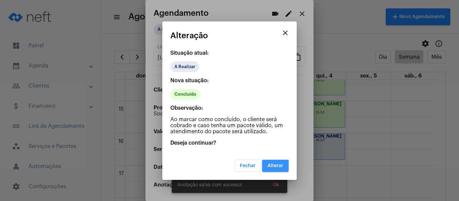
click at [275, 165] on span "Alterar" at bounding box center [276, 166] width 16 height 5
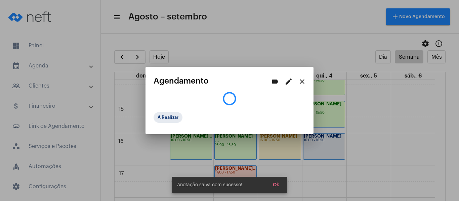
scroll to position [0, 0]
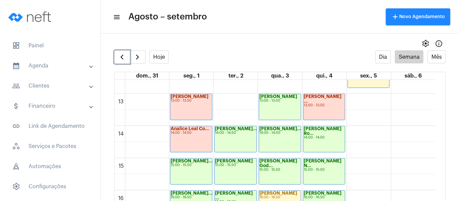
scroll to position [396, 0]
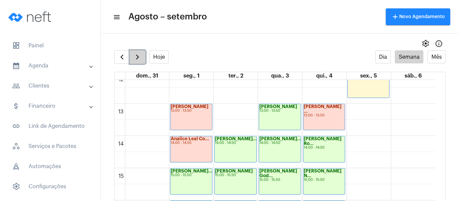
click at [133, 61] on button "button" at bounding box center [138, 56] width 16 height 13
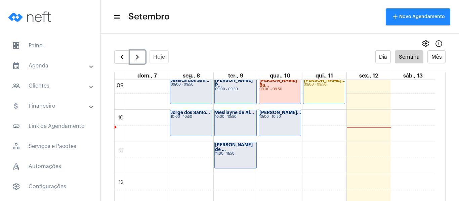
scroll to position [295, 0]
